Goal: Transaction & Acquisition: Purchase product/service

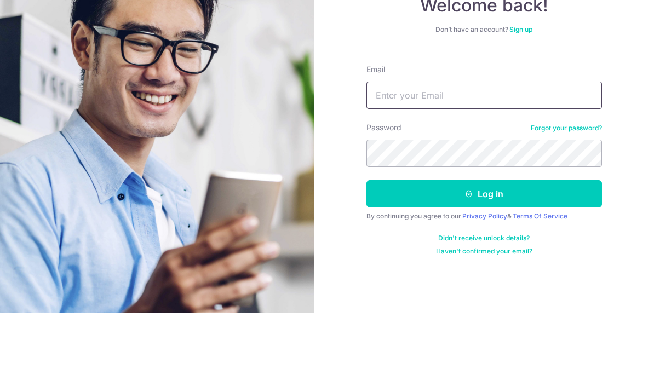
type input "sixxng@gmail.com"
click at [483, 259] on button "Log in" at bounding box center [483, 272] width 235 height 27
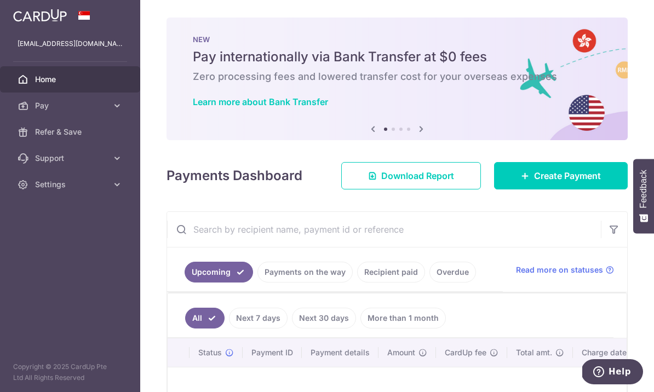
click at [0, 0] on icon "button" at bounding box center [0, 0] width 0 height 0
click at [34, 108] on link "Pay" at bounding box center [70, 106] width 140 height 26
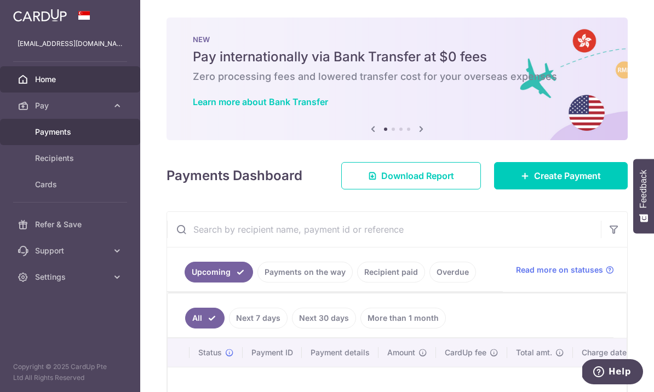
click at [43, 141] on link "Payments" at bounding box center [70, 132] width 140 height 26
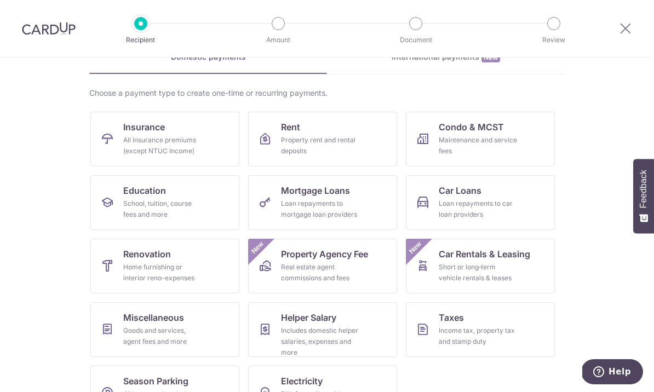
scroll to position [60, 0]
click at [148, 325] on link "Miscellaneous Goods and services, agent fees and more" at bounding box center [164, 330] width 149 height 55
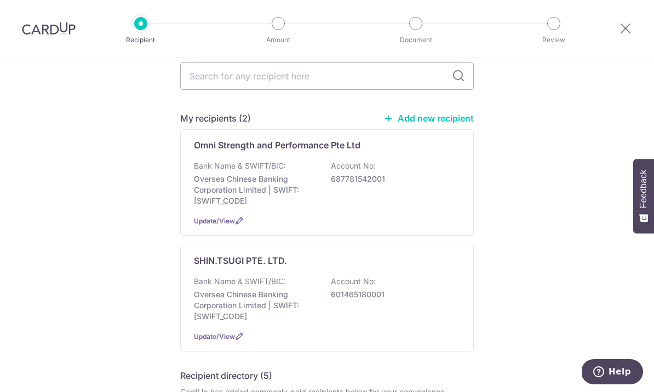
scroll to position [119, 0]
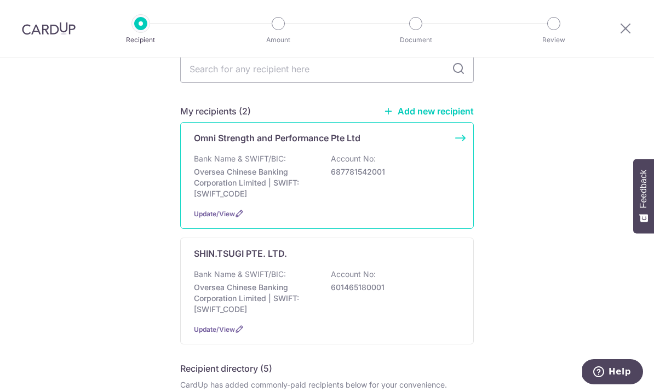
click at [395, 169] on div "Bank Name & SWIFT/BIC: Oversea Chinese Banking Corporation Limited | SWIFT: OCB…" at bounding box center [327, 176] width 266 height 46
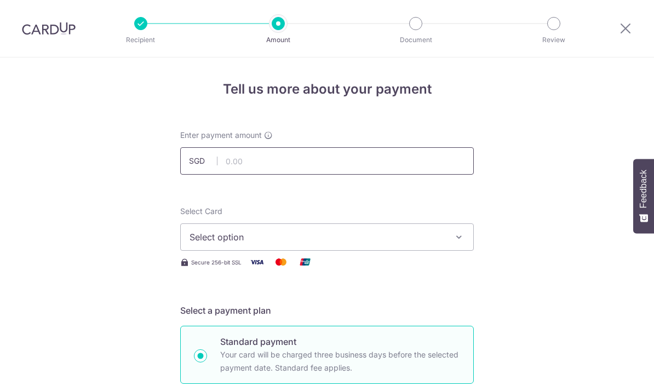
click at [336, 165] on input "text" at bounding box center [326, 160] width 293 height 27
click at [201, 244] on span "Select option" at bounding box center [316, 236] width 255 height 13
type input "2,621.70"
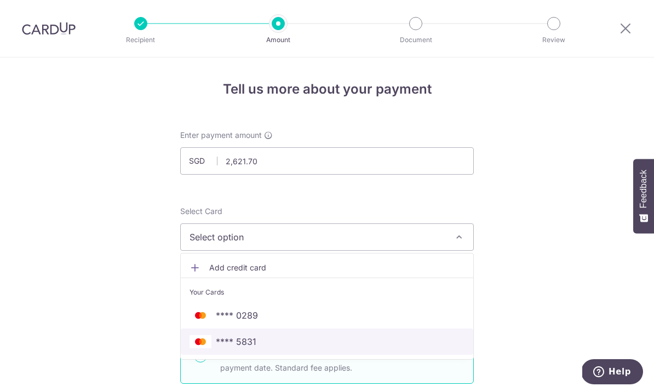
click at [232, 342] on span "**** 5831" at bounding box center [236, 341] width 41 height 13
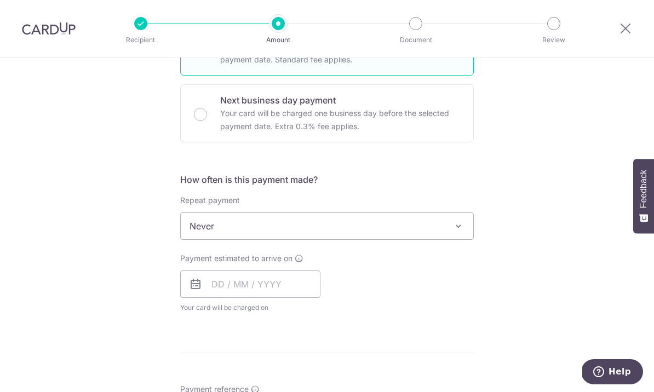
scroll to position [308, 0]
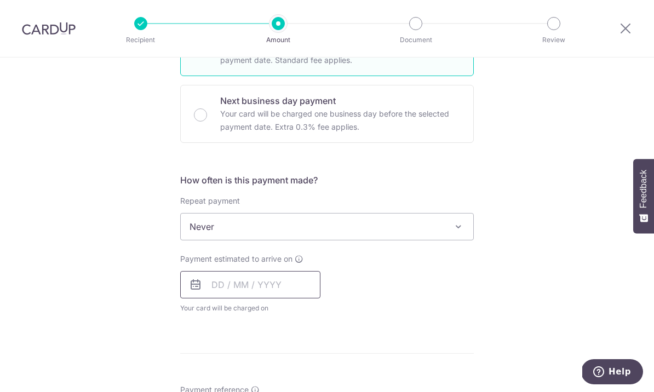
click at [223, 289] on input "text" at bounding box center [250, 284] width 140 height 27
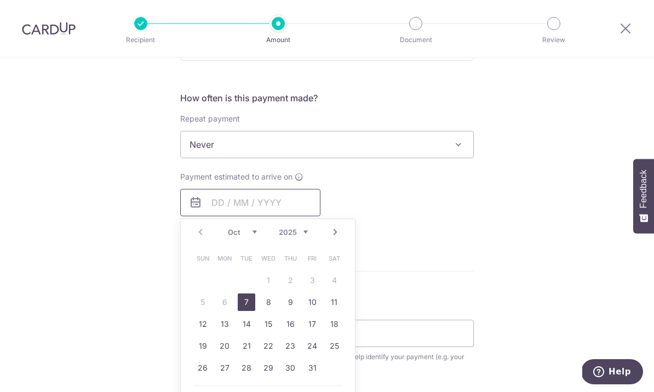
scroll to position [389, 0]
click at [243, 307] on link "7" at bounding box center [247, 303] width 18 height 18
type input "07/10/2025"
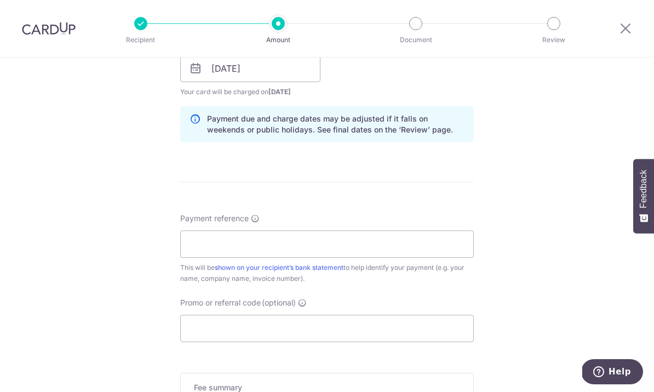
scroll to position [536, 0]
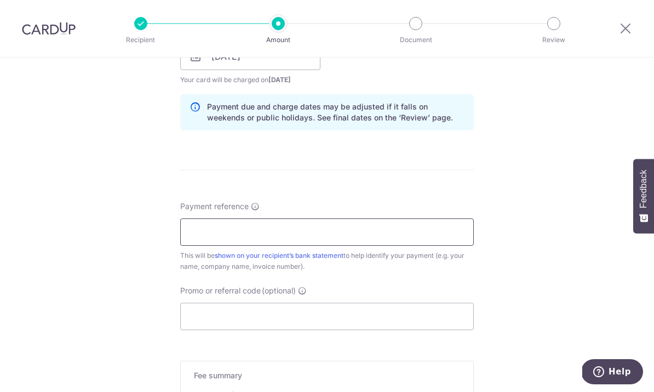
click at [200, 242] on input "Payment reference" at bounding box center [326, 231] width 293 height 27
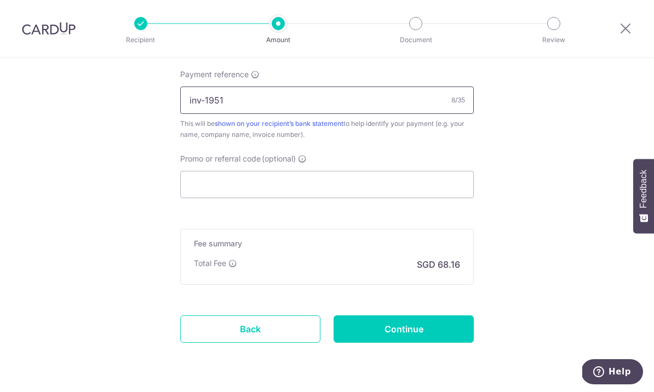
scroll to position [667, 0]
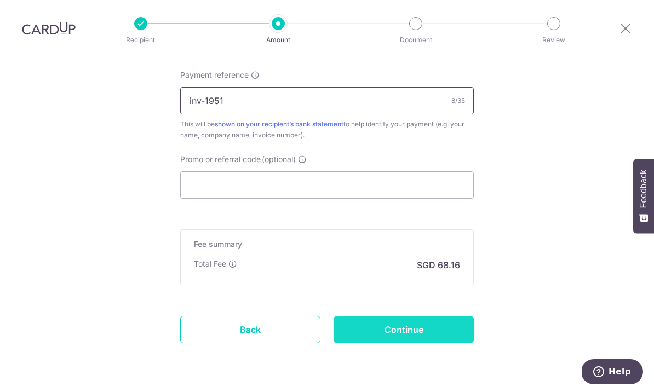
type input "inv-1951"
click at [376, 336] on input "Continue" at bounding box center [403, 329] width 140 height 27
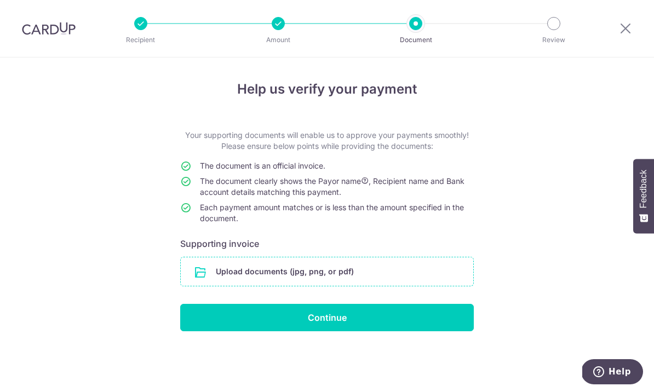
click at [221, 276] on input "file" at bounding box center [327, 271] width 292 height 28
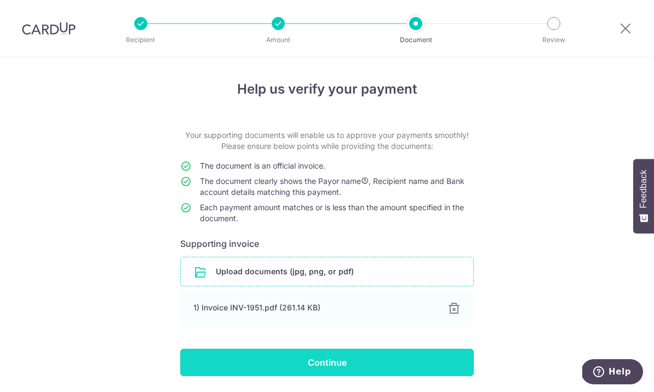
click at [276, 371] on input "Continue" at bounding box center [326, 362] width 293 height 27
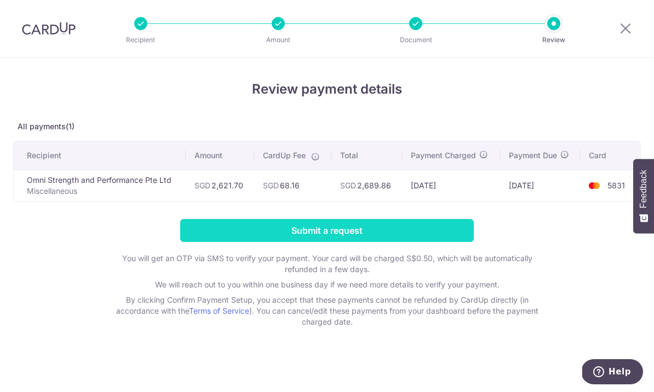
click at [249, 234] on input "Submit a request" at bounding box center [326, 230] width 293 height 23
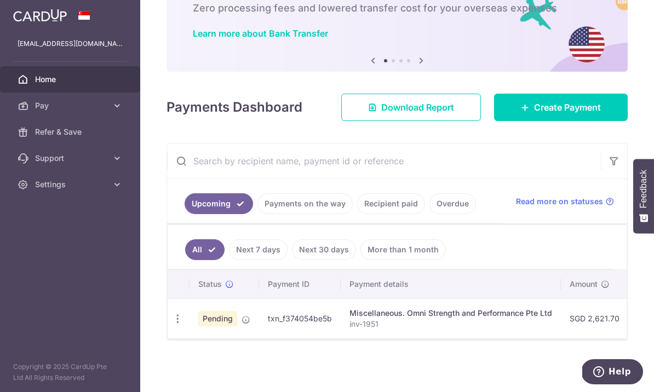
scroll to position [75, 0]
